Goal: Information Seeking & Learning: Learn about a topic

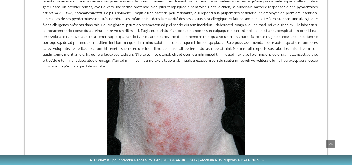
scroll to position [195, 0]
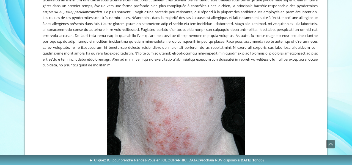
click at [37, 76] on figure "Pyodermite superficielle chez un chien , d'origine parasitaire" at bounding box center [175, 159] width 283 height 167
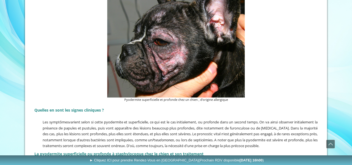
scroll to position [449, 0]
click at [182, 98] on figcaption "Pyodermite superficielle et profonde chez un chien , d'origine allergique" at bounding box center [175, 99] width 137 height 5
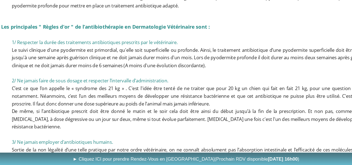
scroll to position [632, 0]
